Goal: Check status: Check status

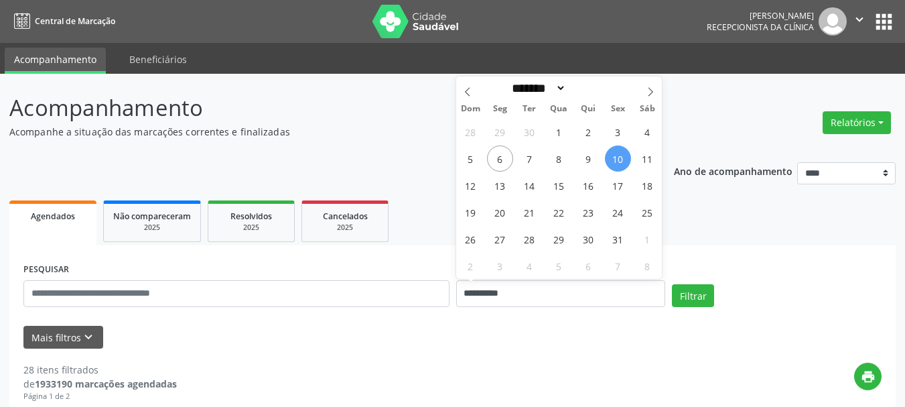
select select "*"
click at [529, 161] on span "7" at bounding box center [530, 158] width 26 height 26
type input "**********"
click at [529, 161] on span "7" at bounding box center [530, 158] width 26 height 26
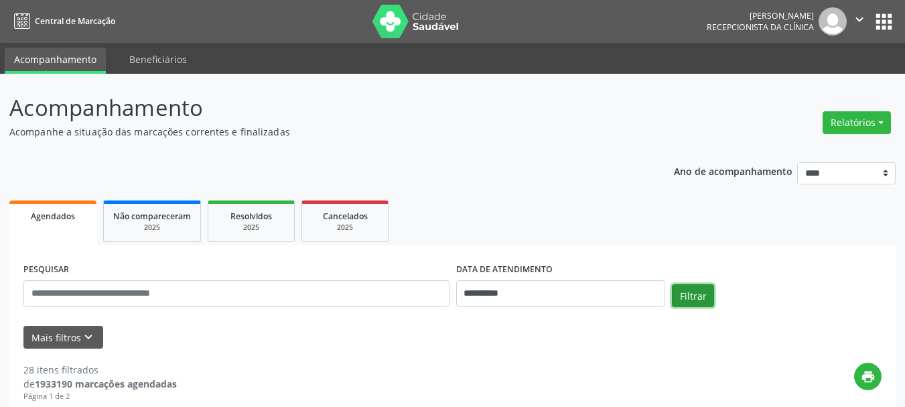
click at [695, 298] on button "Filtrar" at bounding box center [693, 295] width 42 height 23
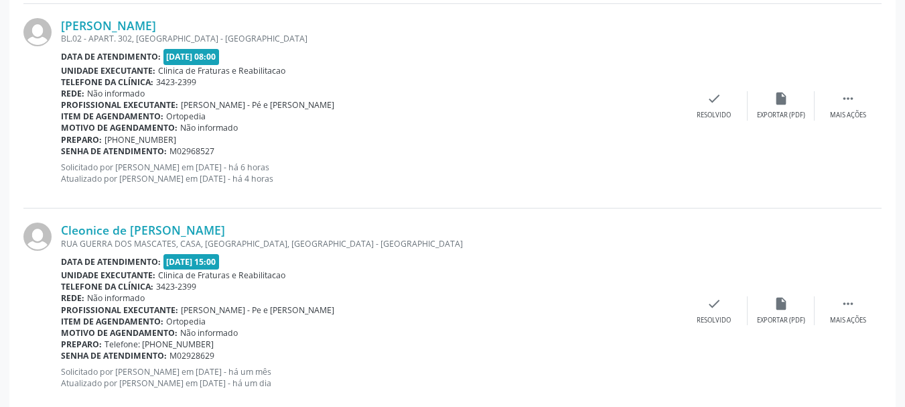
scroll to position [2269, 0]
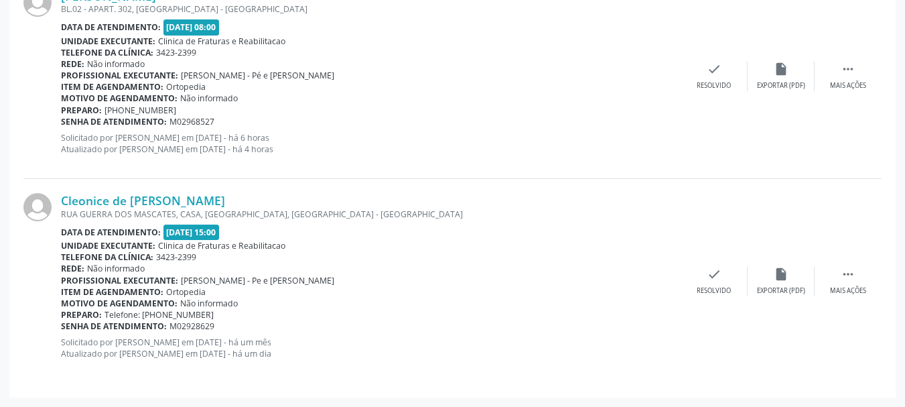
drag, startPoint x: 56, startPoint y: 199, endPoint x: 208, endPoint y: 201, distance: 152.1
click at [208, 201] on div "Cleonice de [PERSON_NAME] RUA GUERRA DOS MASCATES, CASA, [GEOGRAPHIC_DATA], [GE…" at bounding box center [452, 281] width 858 height 204
copy div "Cleonice de [PERSON_NAME]"
drag, startPoint x: 210, startPoint y: 326, endPoint x: 62, endPoint y: 284, distance: 154.0
click at [62, 284] on div "Cleonice de [PERSON_NAME] RUA GUERRA DOS MASCATES, CASA, [GEOGRAPHIC_DATA], [GE…" at bounding box center [371, 281] width 620 height 176
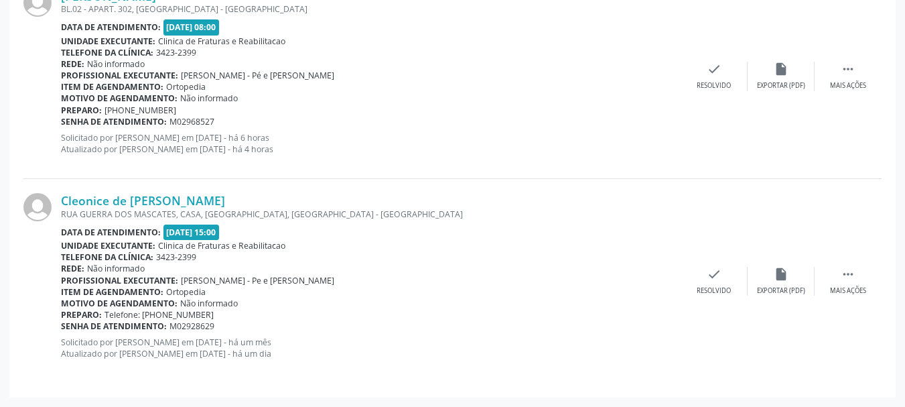
copy div "Profissional executante: [PERSON_NAME] - Pe e Tornozelo Item de agendamento: Or…"
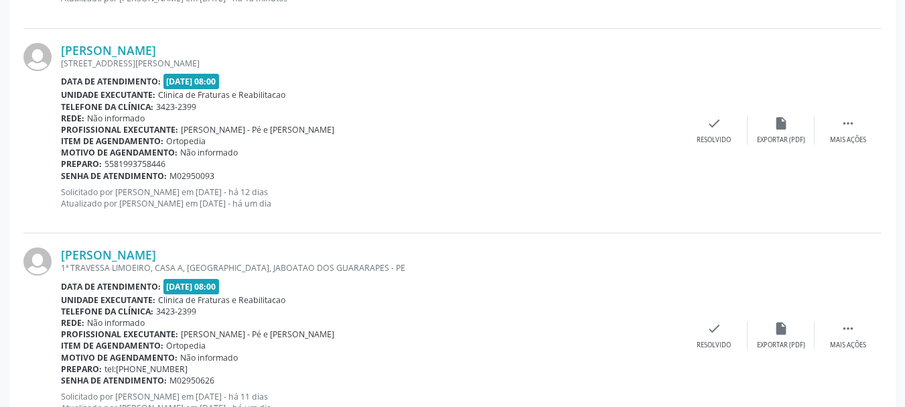
scroll to position [1599, 0]
